Goal: Task Accomplishment & Management: Manage account settings

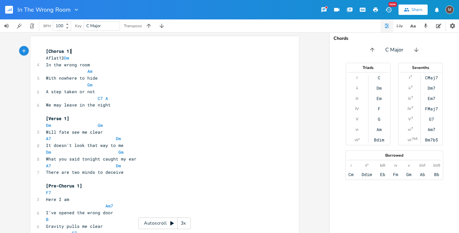
scroll to position [7, 0]
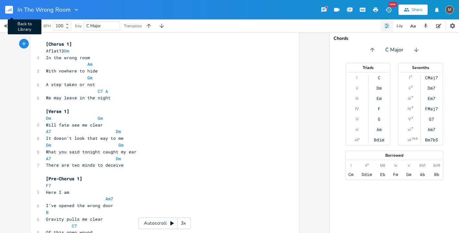
click at [11, 7] on rect "button" at bounding box center [9, 10] width 8 height 8
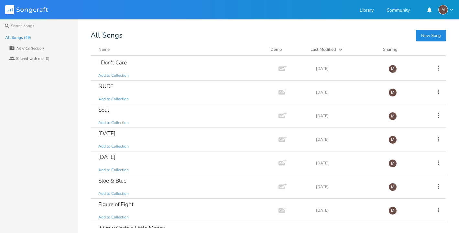
scroll to position [71, 0]
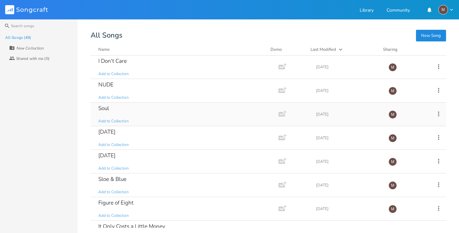
click at [180, 108] on div "Soul Add to Collection" at bounding box center [183, 114] width 170 height 23
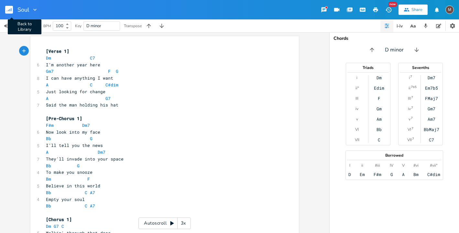
click at [10, 11] on icon "button" at bounding box center [9, 10] width 1 height 2
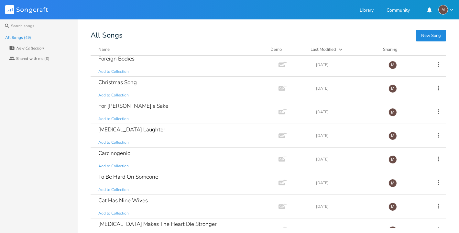
scroll to position [384, 0]
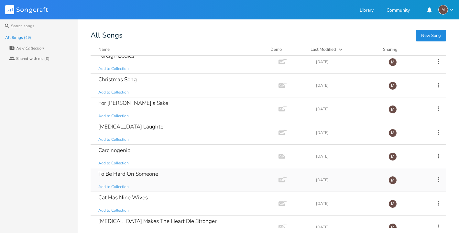
click at [176, 174] on div "To Be Hard On Someone Add to Collection" at bounding box center [183, 179] width 170 height 23
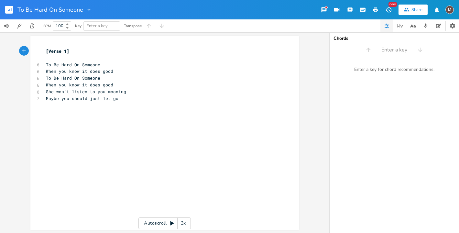
click at [10, 13] on rect "button" at bounding box center [9, 10] width 8 height 8
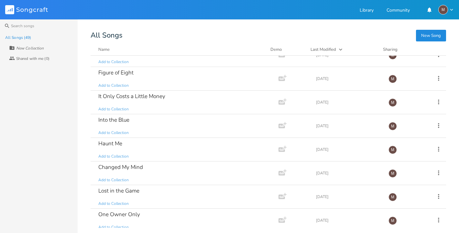
scroll to position [200, 0]
click at [141, 129] on div "Into the Blue Add to Collection" at bounding box center [183, 126] width 170 height 23
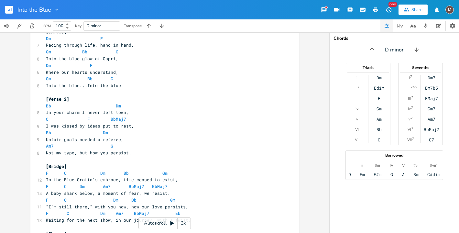
scroll to position [7, 0]
